Goal: Information Seeking & Learning: Find specific fact

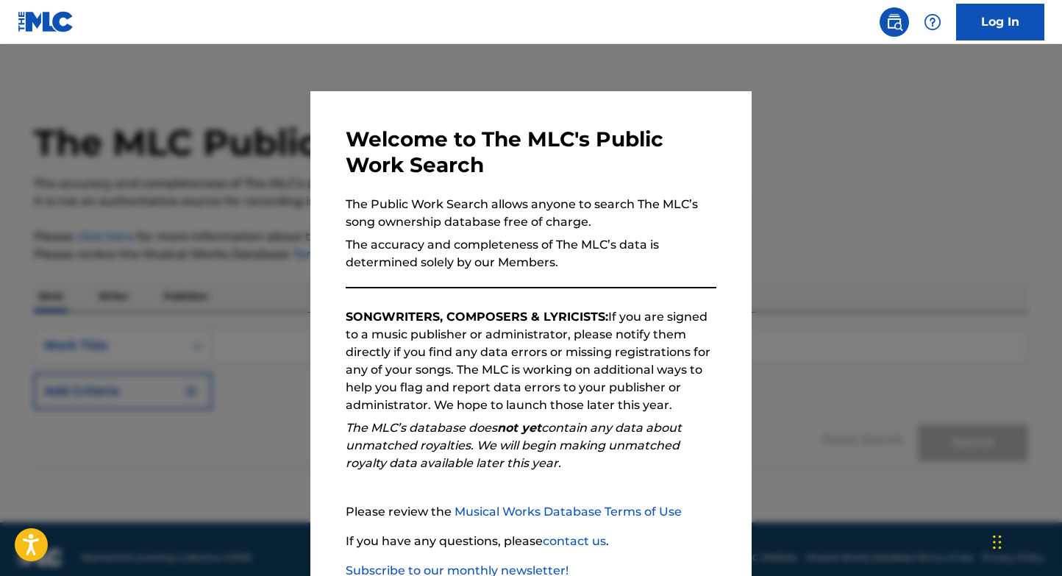
click at [260, 227] on div at bounding box center [531, 332] width 1062 height 576
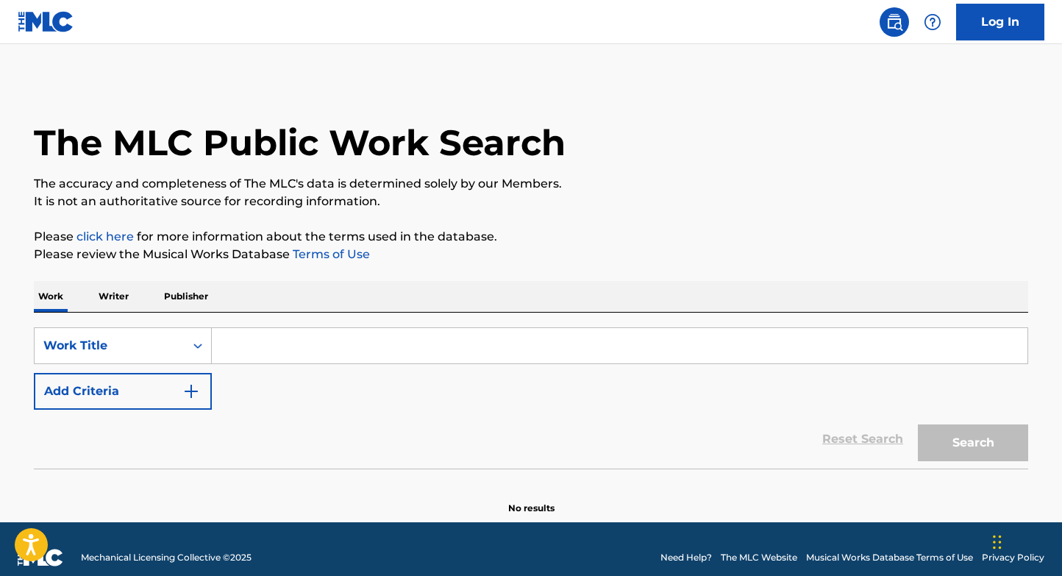
click at [115, 286] on p "Writer" at bounding box center [113, 296] width 39 height 31
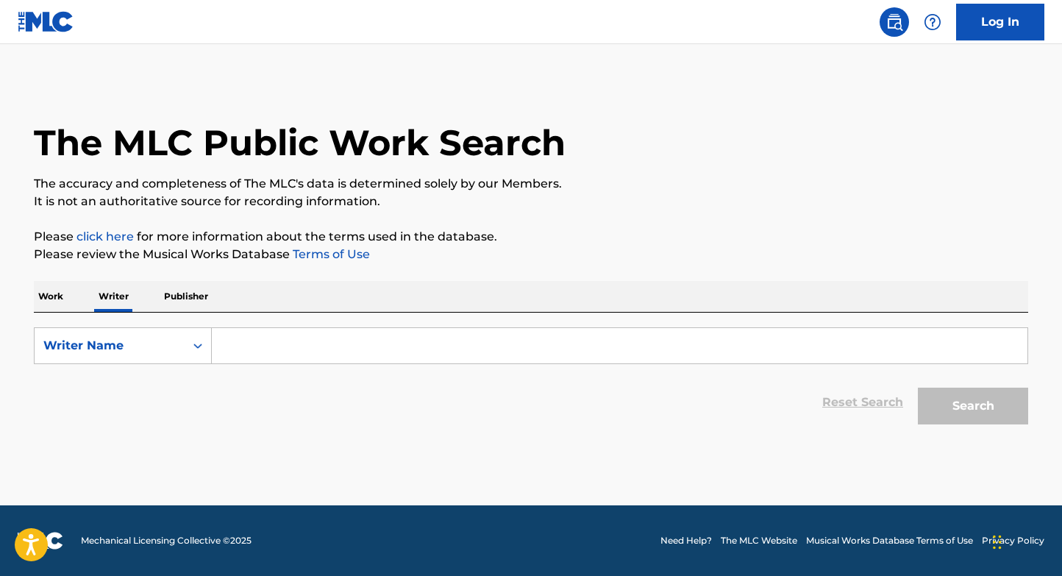
click at [358, 325] on div "SearchWithCriteria7fb23e0f-7fce-4dd2-a11a-0d302d9a2fef Writer Name Reset Search…" at bounding box center [531, 372] width 994 height 119
click at [358, 333] on input "Search Form" at bounding box center [620, 345] width 816 height 35
paste input "[PERSON_NAME] [PERSON_NAME]"
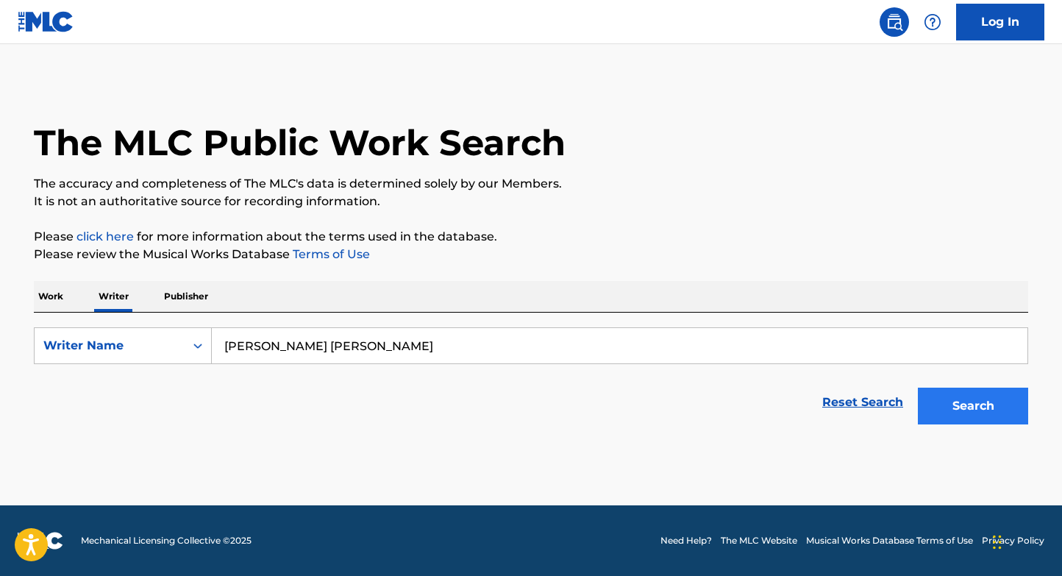
type input "[PERSON_NAME] [PERSON_NAME]"
click at [988, 407] on button "Search" at bounding box center [973, 406] width 110 height 37
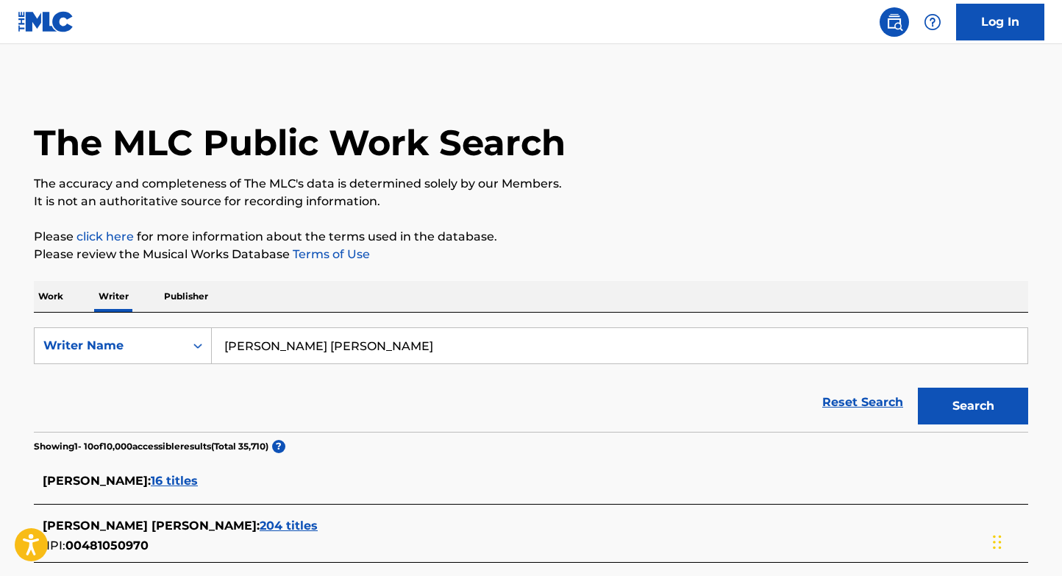
scroll to position [197, 0]
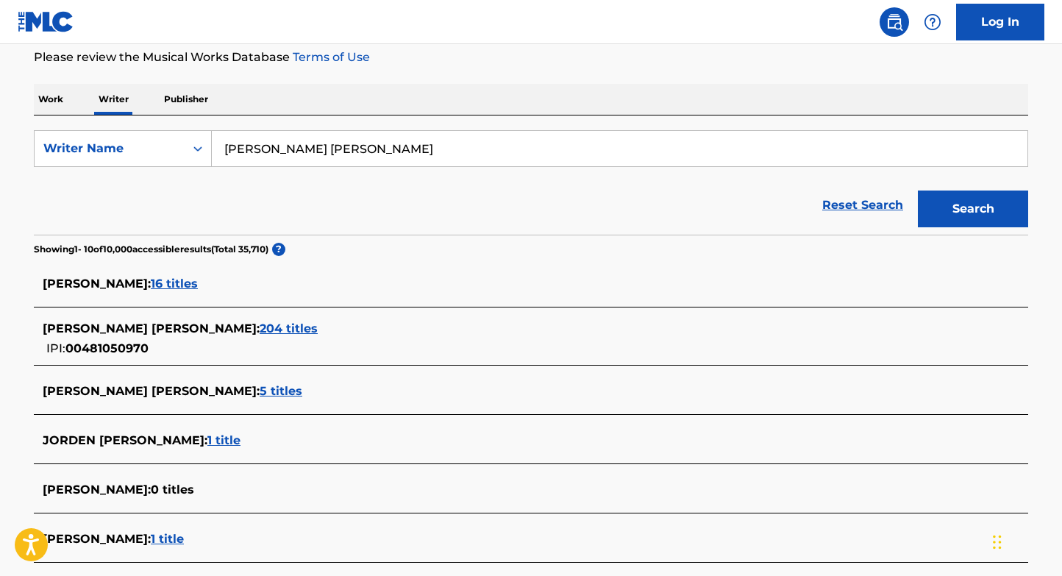
click at [256, 320] on div "[PERSON_NAME] [PERSON_NAME] : 204 titles" at bounding box center [512, 329] width 938 height 18
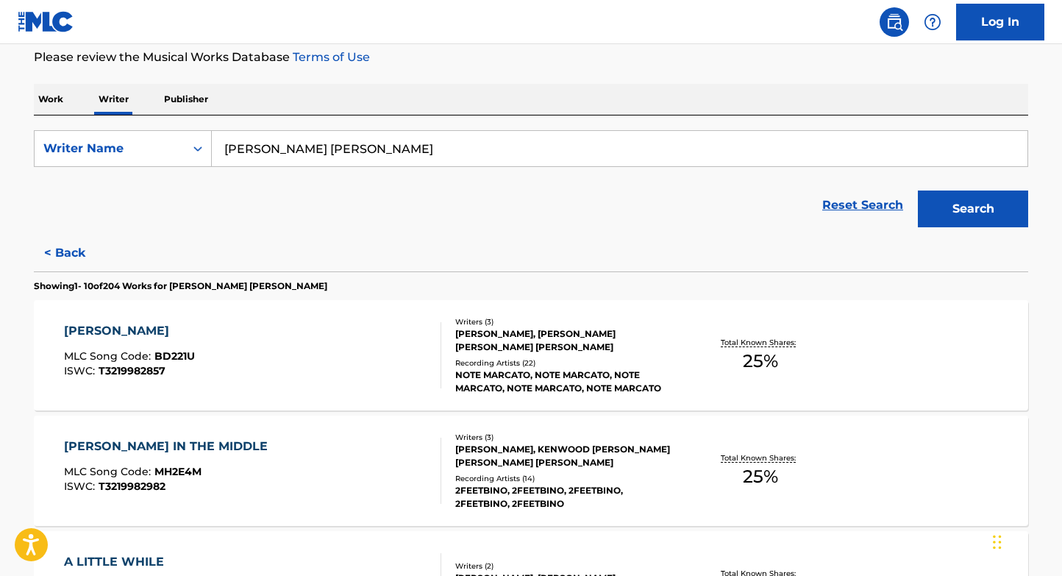
scroll to position [419, 0]
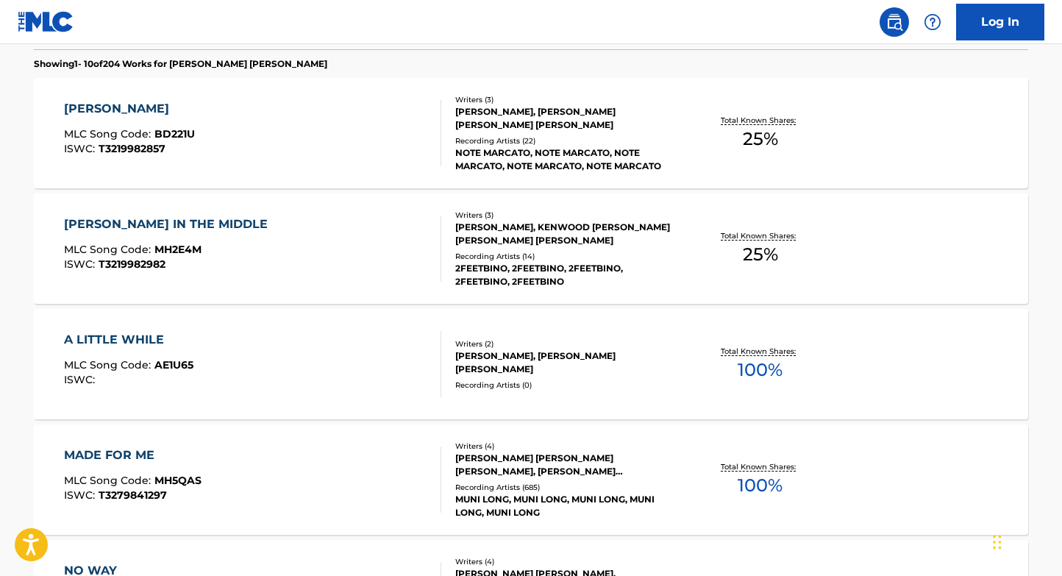
click at [422, 232] on div "[PERSON_NAME] IN THE MIDDLE MLC Song Code : MH2E4M ISWC : T3219982982" at bounding box center [253, 248] width 378 height 66
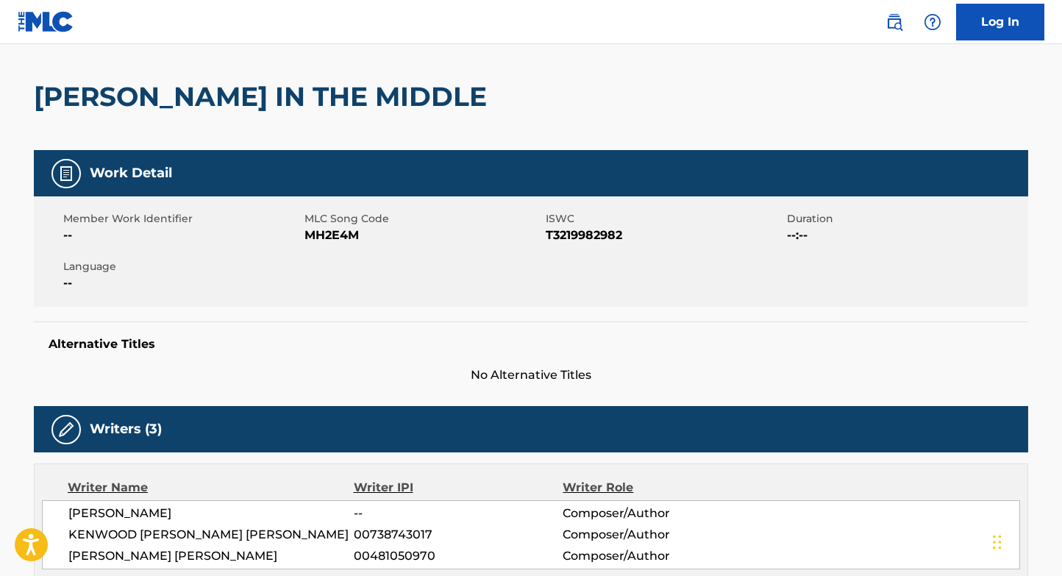
scroll to position [96, 0]
